Goal: Task Accomplishment & Management: Manage account settings

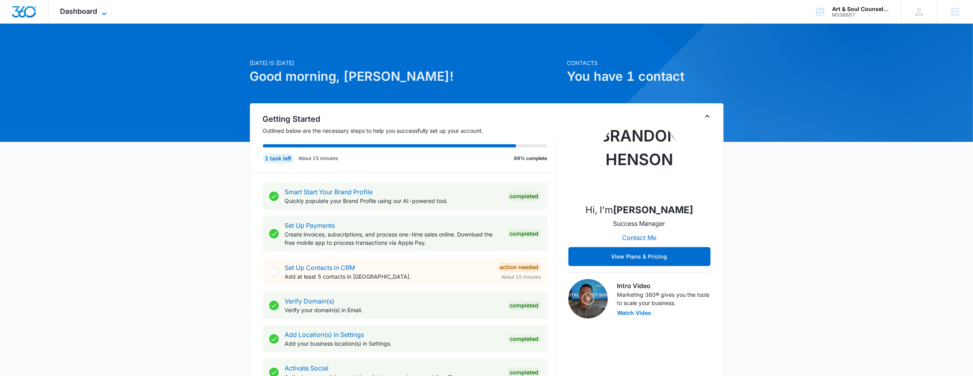
click at [77, 12] on span "Dashboard" at bounding box center [78, 11] width 37 height 8
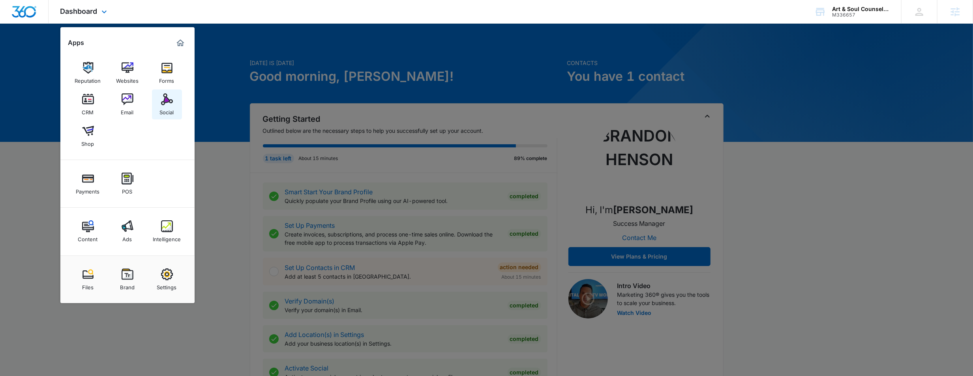
click at [170, 98] on img at bounding box center [167, 100] width 12 height 12
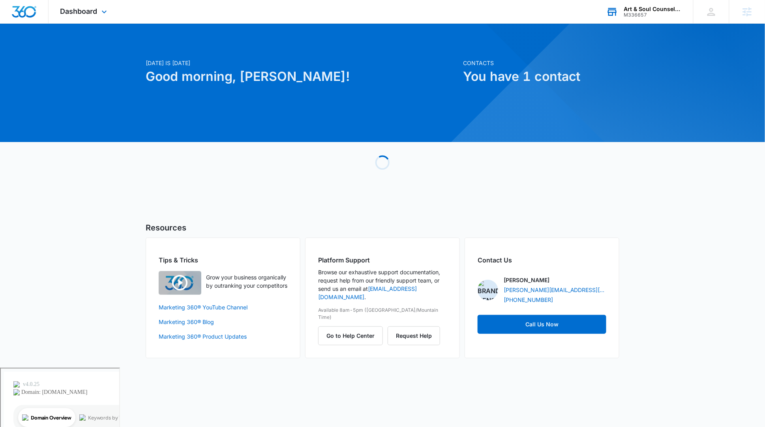
click at [637, 13] on div "M336657" at bounding box center [653, 15] width 58 height 6
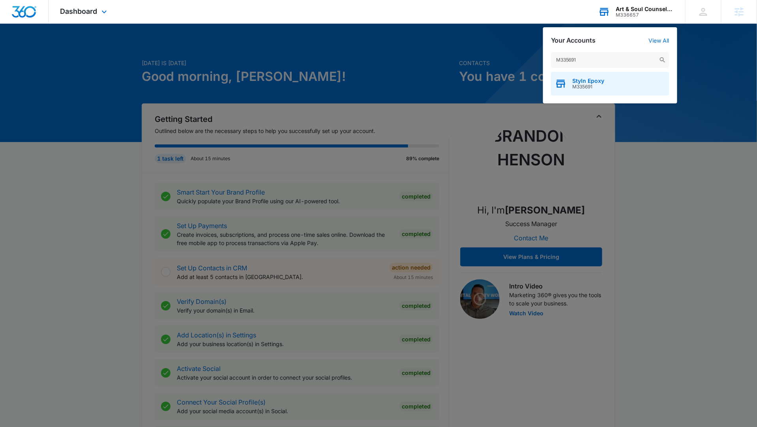
type input "M335691"
click at [598, 88] on span "M335691" at bounding box center [589, 87] width 32 height 6
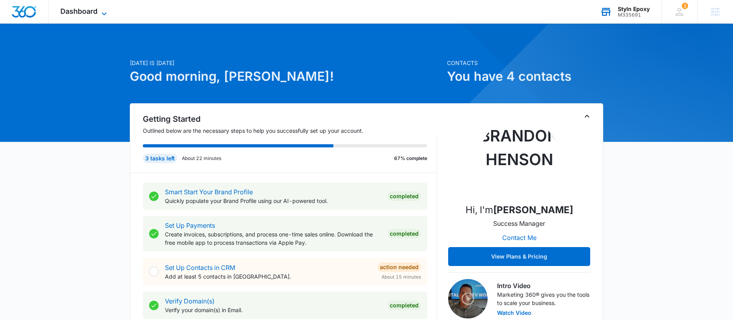
click at [86, 11] on span "Dashboard" at bounding box center [78, 11] width 37 height 8
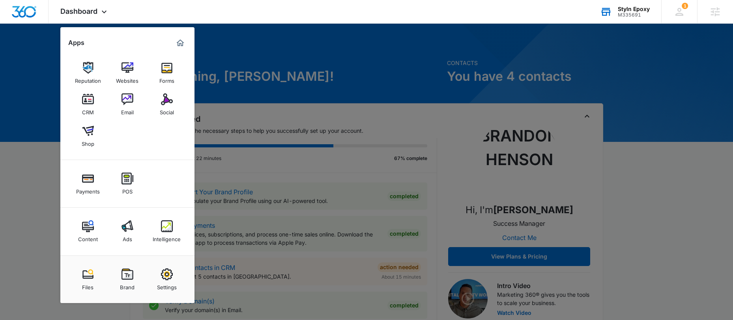
click at [131, 230] on img at bounding box center [128, 227] width 12 height 12
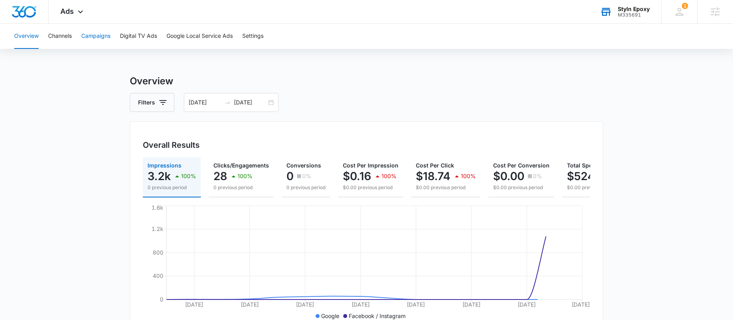
click at [92, 36] on button "Campaigns" at bounding box center [95, 36] width 29 height 25
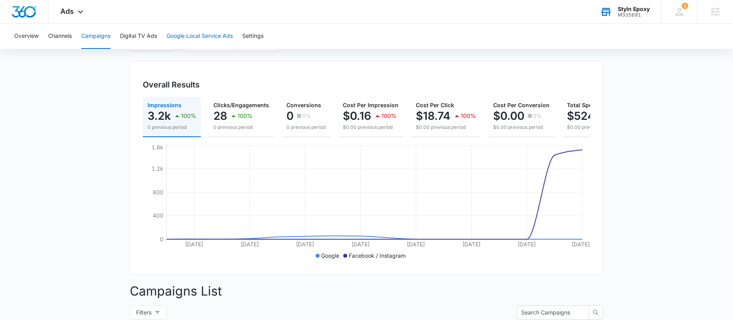
click at [208, 37] on button "Google Local Service Ads" at bounding box center [200, 36] width 66 height 25
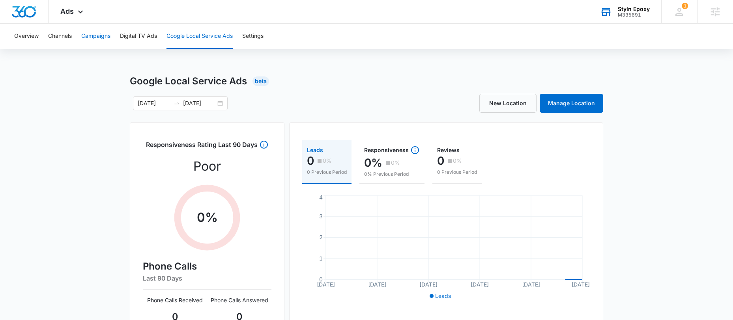
click at [100, 39] on button "Campaigns" at bounding box center [95, 36] width 29 height 25
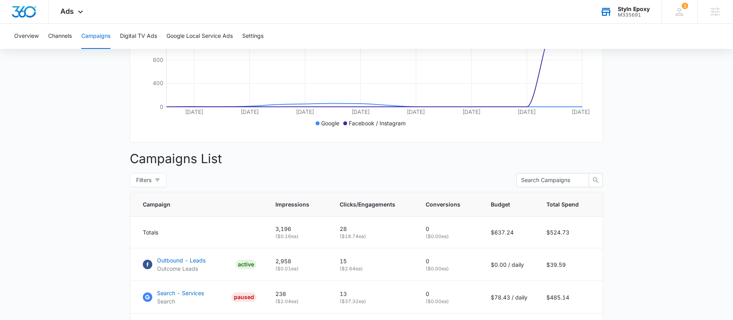
scroll to position [235, 0]
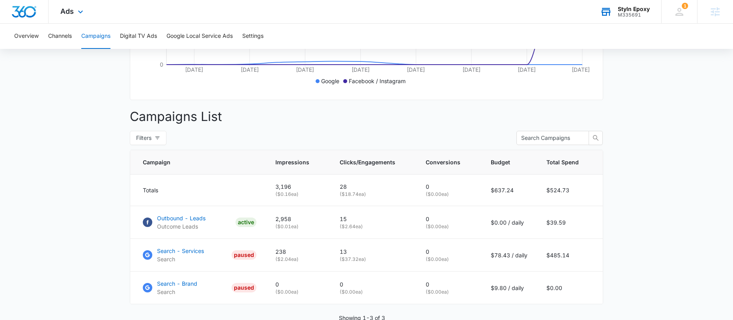
click at [75, 15] on div "Ads Apps Reputation Websites Forms CRM Email Social Shop Payments POS Content A…" at bounding box center [73, 11] width 49 height 23
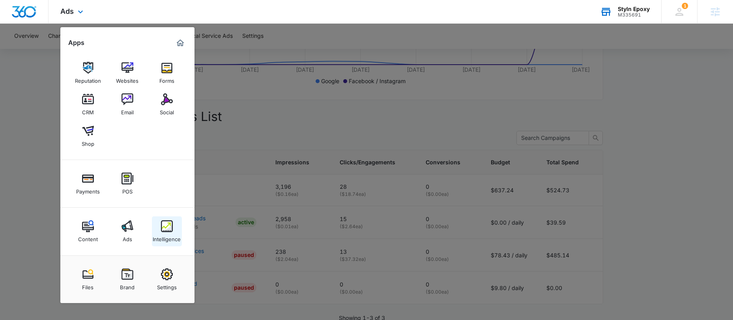
click at [166, 236] on div "Intelligence" at bounding box center [167, 237] width 28 height 10
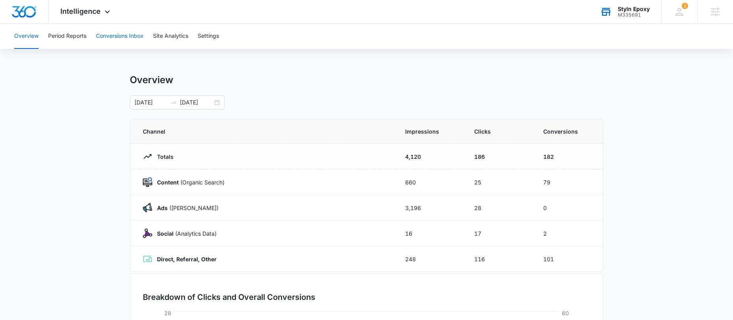
click at [112, 39] on button "Conversions Inbox" at bounding box center [120, 36] width 48 height 25
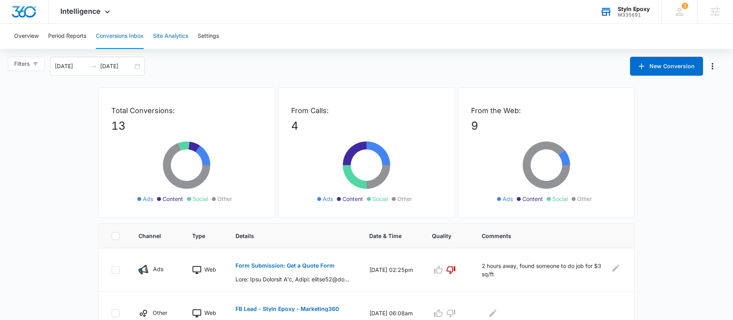
click at [178, 39] on button "Site Analytics" at bounding box center [170, 36] width 35 height 25
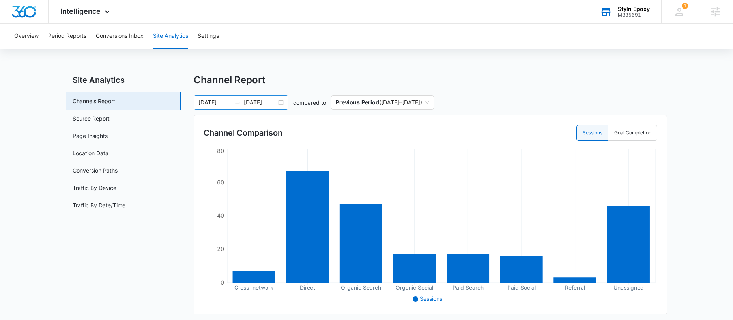
click at [280, 104] on div "08/26/2025 09/10/2025" at bounding box center [241, 102] width 95 height 14
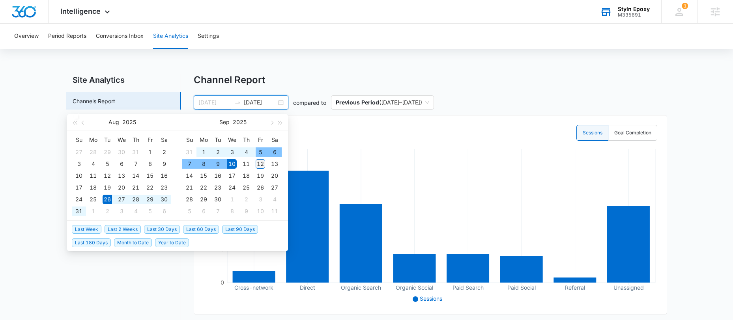
type input "09/12/2025"
click at [261, 166] on div "12" at bounding box center [260, 163] width 9 height 9
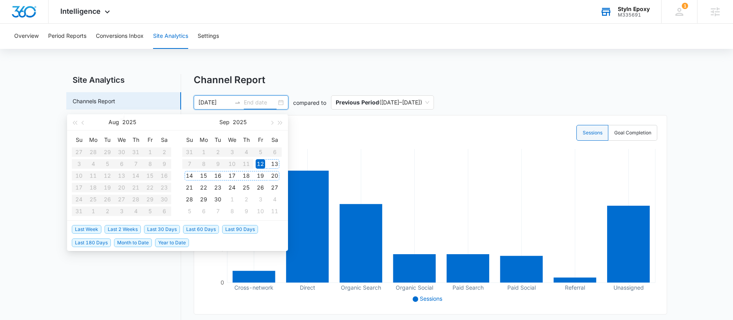
type input "09/20/2025"
click at [107, 164] on table "Su Mo Tu We Th Fr Sa 27 28 29 30 31 1 2 3 4 5 6 7 8 9 10 11 12 13 14 15 16 17 1…" at bounding box center [121, 176] width 99 height 84
click at [211, 100] on input "09/12/2025" at bounding box center [214, 102] width 33 height 9
type input "08/05/2025"
click at [109, 165] on div "5" at bounding box center [107, 163] width 9 height 9
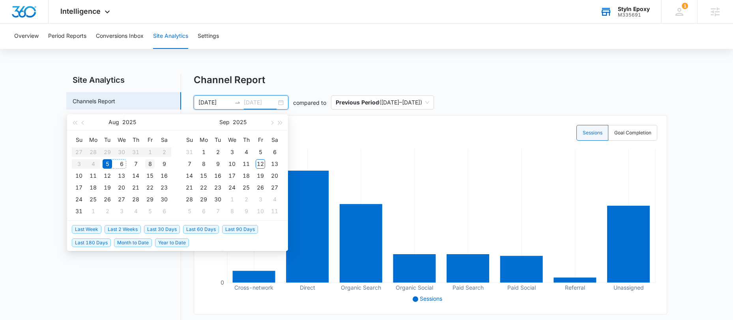
type input "08/08/2025"
type input "09/12/2025"
click at [259, 164] on div "12" at bounding box center [260, 163] width 9 height 9
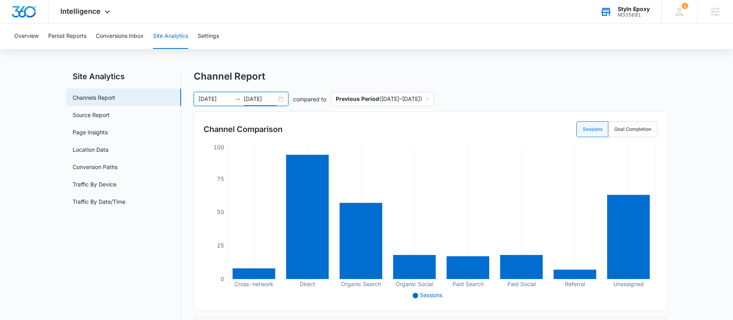
scroll to position [10, 0]
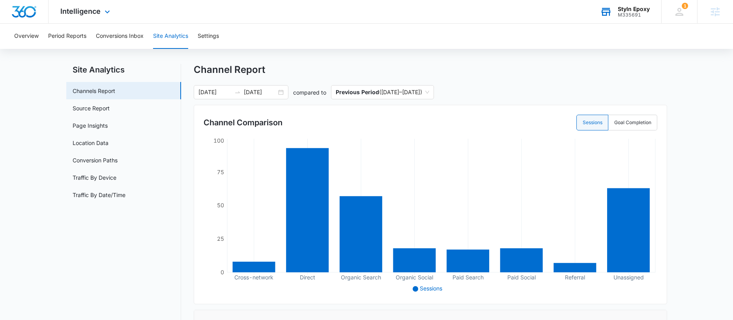
click at [24, 13] on img "Dashboard" at bounding box center [23, 12] width 25 height 12
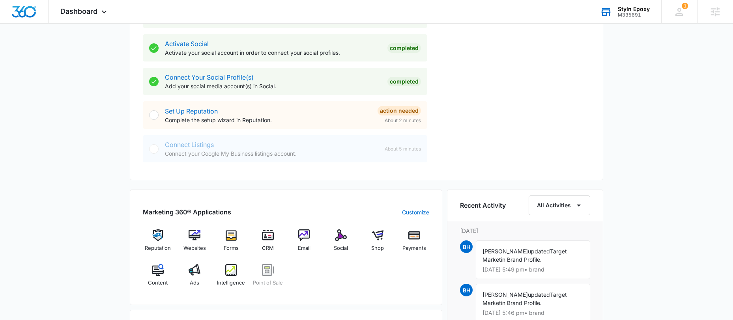
scroll to position [258, 0]
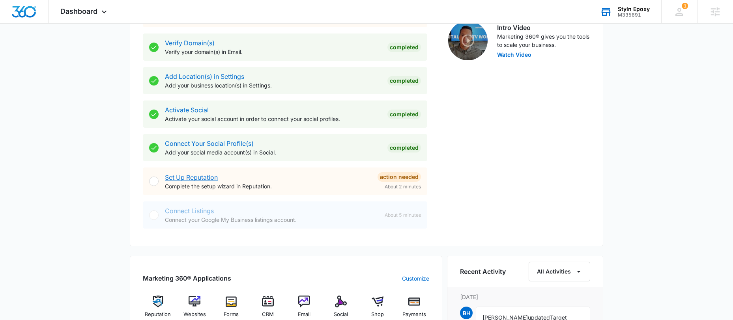
click at [195, 176] on link "Set Up Reputation" at bounding box center [191, 178] width 53 height 8
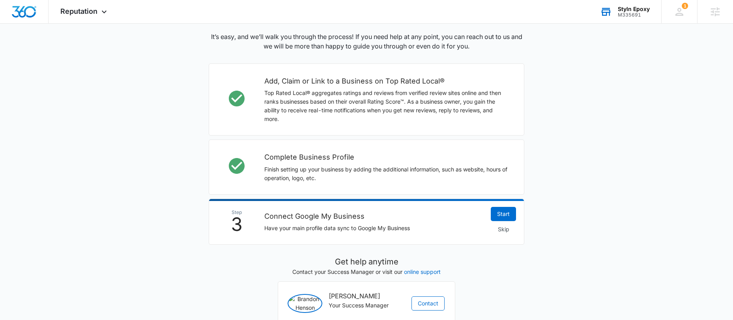
scroll to position [198, 0]
click at [498, 215] on link "Start" at bounding box center [503, 215] width 25 height 14
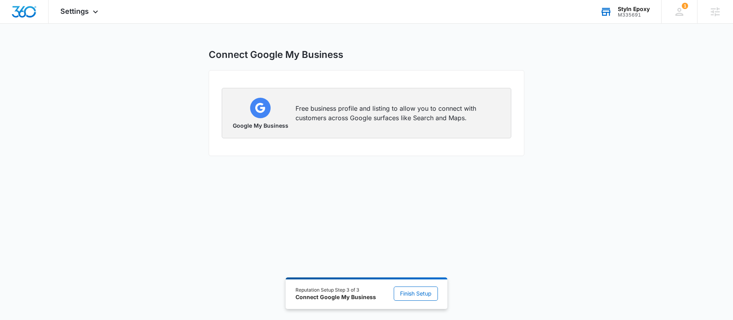
click at [352, 109] on p "Free business profile and listing to allow you to connect with customers across…" at bounding box center [399, 113] width 206 height 19
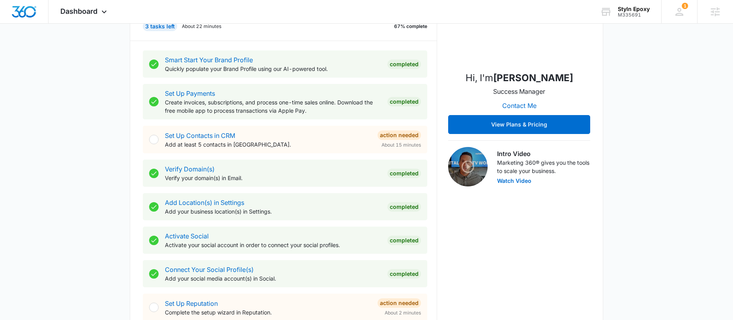
scroll to position [197, 0]
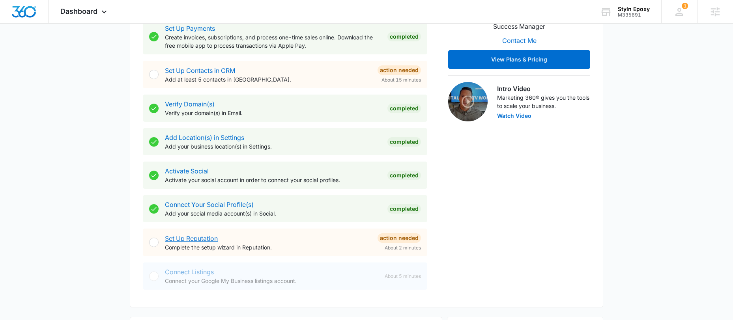
click at [185, 238] on link "Set Up Reputation" at bounding box center [191, 239] width 53 height 8
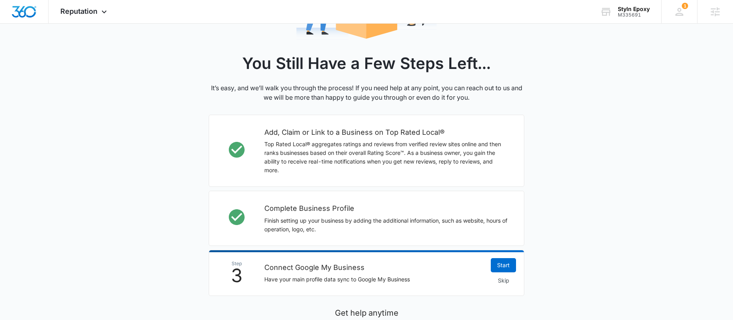
scroll to position [149, 0]
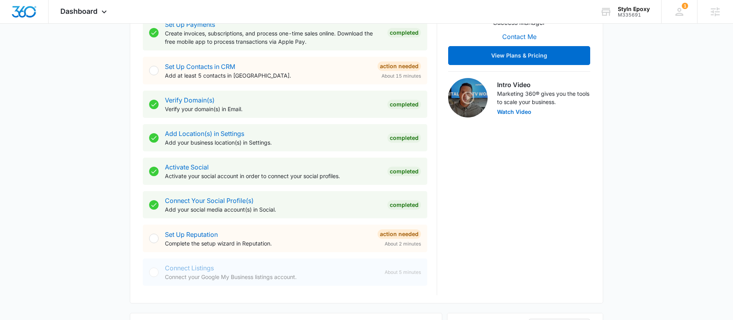
scroll to position [235, 0]
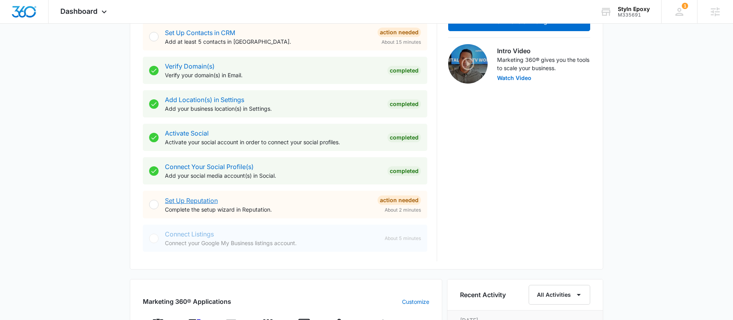
click at [183, 200] on link "Set Up Reputation" at bounding box center [191, 201] width 53 height 8
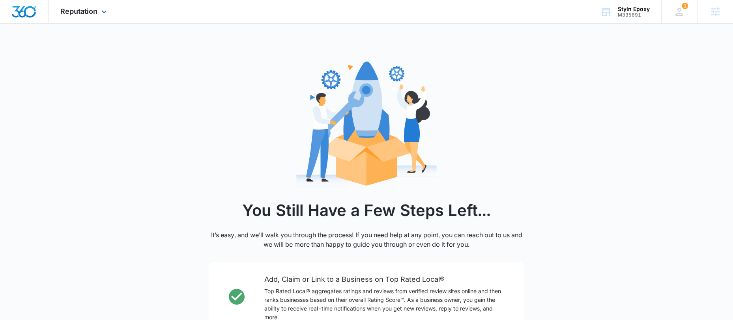
click at [33, 15] on img "Dashboard" at bounding box center [23, 12] width 25 height 12
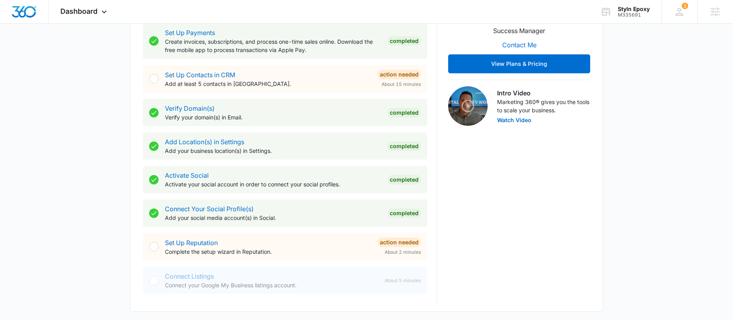
scroll to position [298, 0]
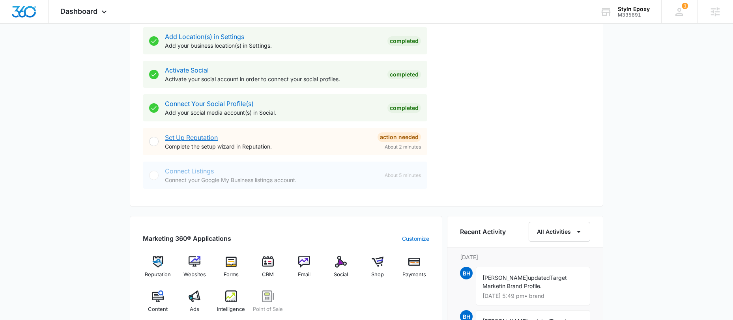
click at [199, 139] on link "Set Up Reputation" at bounding box center [191, 138] width 53 height 8
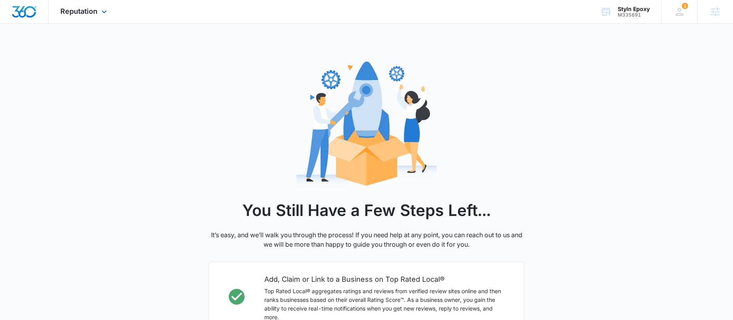
click at [26, 11] on img "Dashboard" at bounding box center [23, 12] width 25 height 12
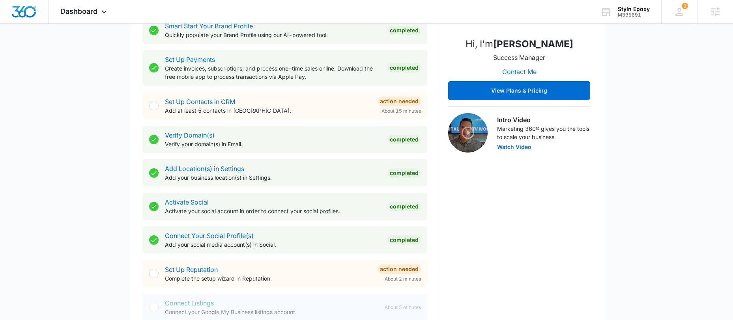
scroll to position [204, 0]
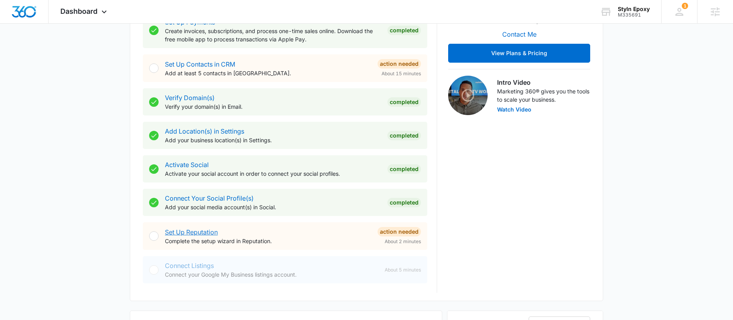
click at [193, 232] on link "Set Up Reputation" at bounding box center [191, 232] width 53 height 8
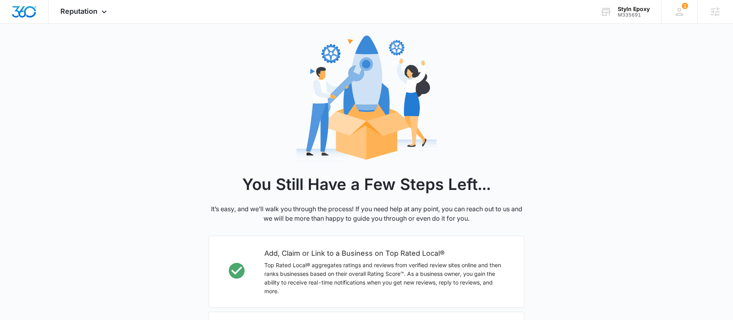
scroll to position [242, 0]
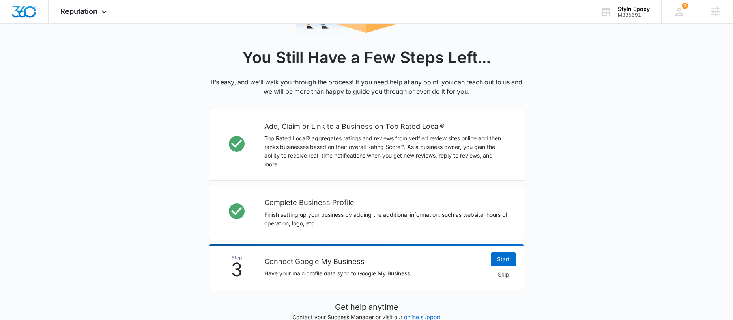
scroll to position [242, 0]
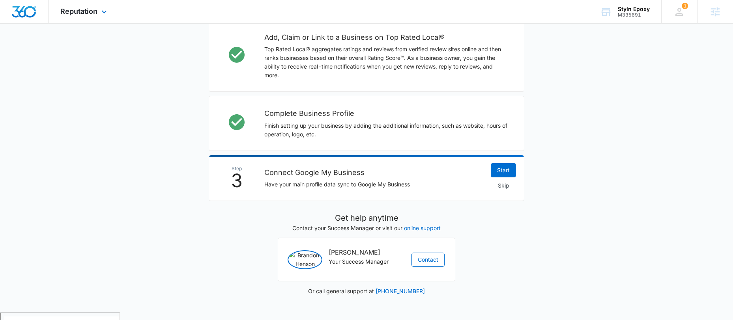
click at [28, 15] on img "Dashboard" at bounding box center [23, 12] width 25 height 12
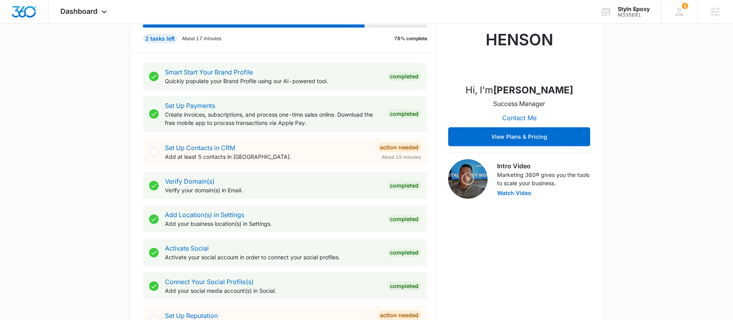
scroll to position [91, 0]
